Goal: Information Seeking & Learning: Learn about a topic

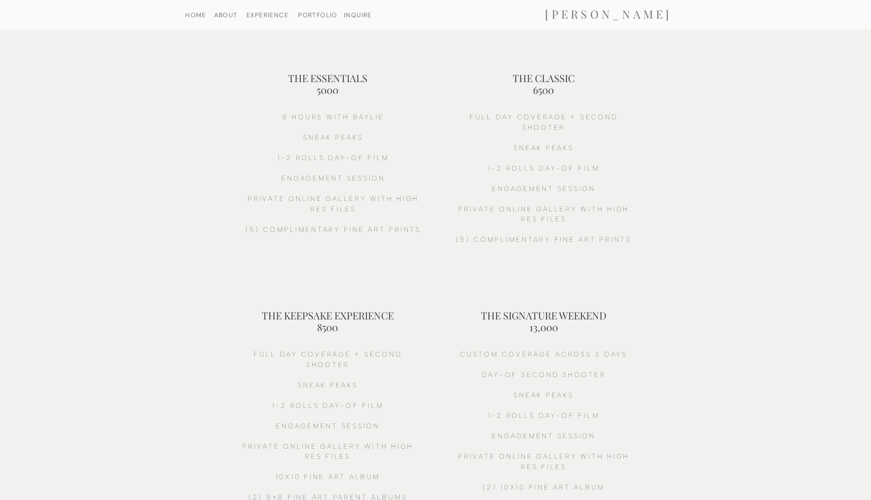
scroll to position [72, 0]
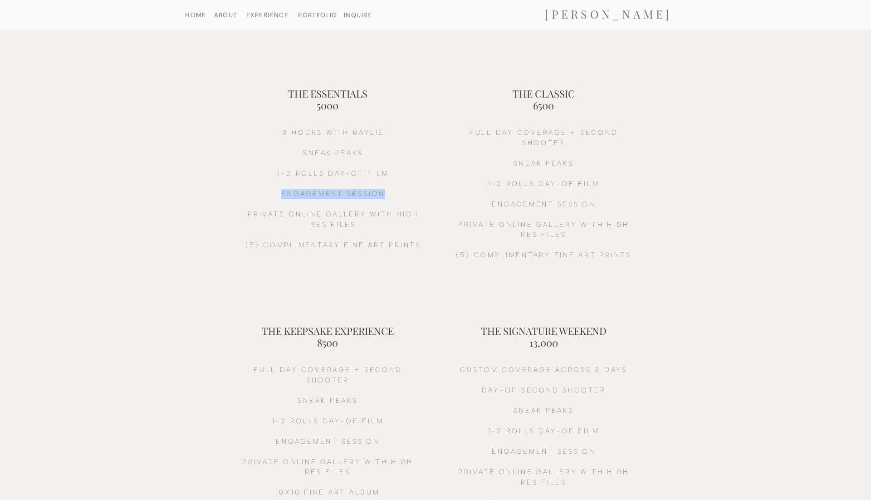
drag, startPoint x: 393, startPoint y: 196, endPoint x: 279, endPoint y: 196, distance: 114.3
click at [279, 196] on h2 "8 HOURS witH BAYLIE sneak peaks 1-2 ROLLS DAY-OF FILM ENGAGEMENT SESSION PRIVAT…" at bounding box center [333, 208] width 185 height 163
click at [266, 193] on h2 "8 HOURS witH BAYLIE sneak peaks 1-2 ROLLS DAY-OF FILM ENGAGEMENT SESSION PRIVAT…" at bounding box center [333, 208] width 185 height 163
drag, startPoint x: 390, startPoint y: 194, endPoint x: 269, endPoint y: 192, distance: 120.6
click at [269, 192] on h2 "8 HOURS witH BAYLIE sneak peaks 1-2 ROLLS DAY-OF FILM ENGAGEMENT SESSION PRIVAT…" at bounding box center [333, 208] width 185 height 163
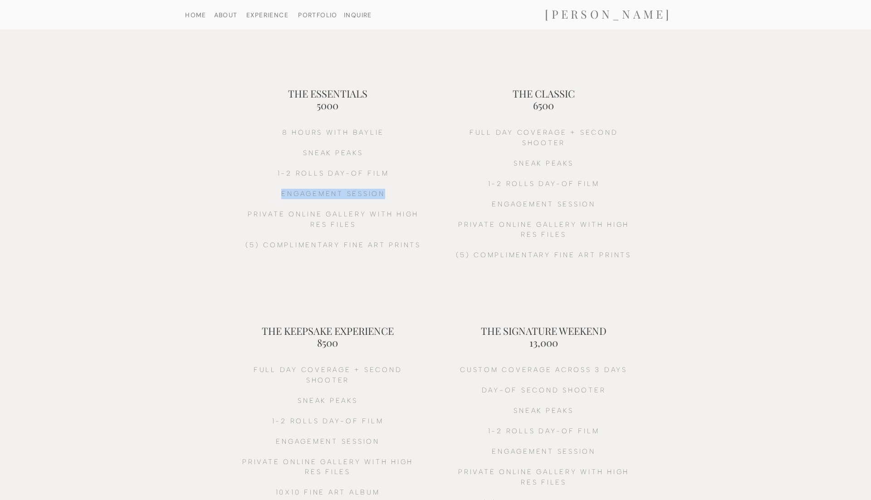
click at [269, 192] on h2 "8 HOURS witH BAYLIE sneak peaks 1-2 ROLLS DAY-OF FILM ENGAGEMENT SESSION PRIVAT…" at bounding box center [333, 208] width 185 height 163
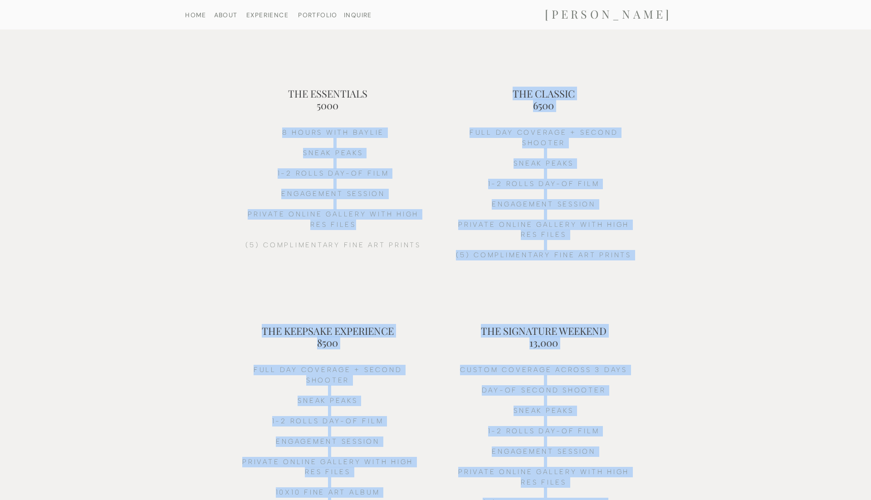
drag, startPoint x: 278, startPoint y: 85, endPoint x: 417, endPoint y: 221, distance: 194.7
click at [417, 221] on h2 "8 HOURS witH BAYLIE sneak peaks 1-2 ROLLS DAY-OF FILM ENGAGEMENT SESSION PRIVAT…" at bounding box center [333, 208] width 185 height 163
drag, startPoint x: 421, startPoint y: 242, endPoint x: 298, endPoint y: 78, distance: 204.3
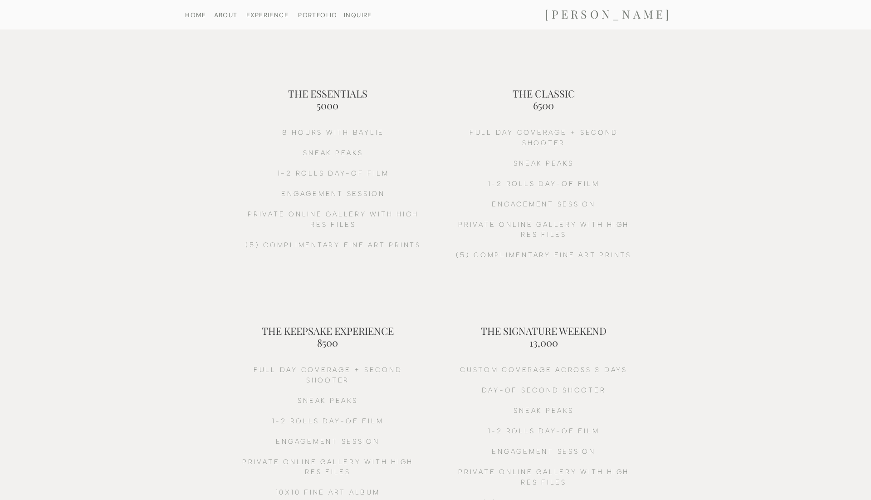
click at [286, 96] on h2 "THE ESSENTIALS 5000" at bounding box center [327, 94] width 147 height 12
